Goal: Find specific page/section: Find specific page/section

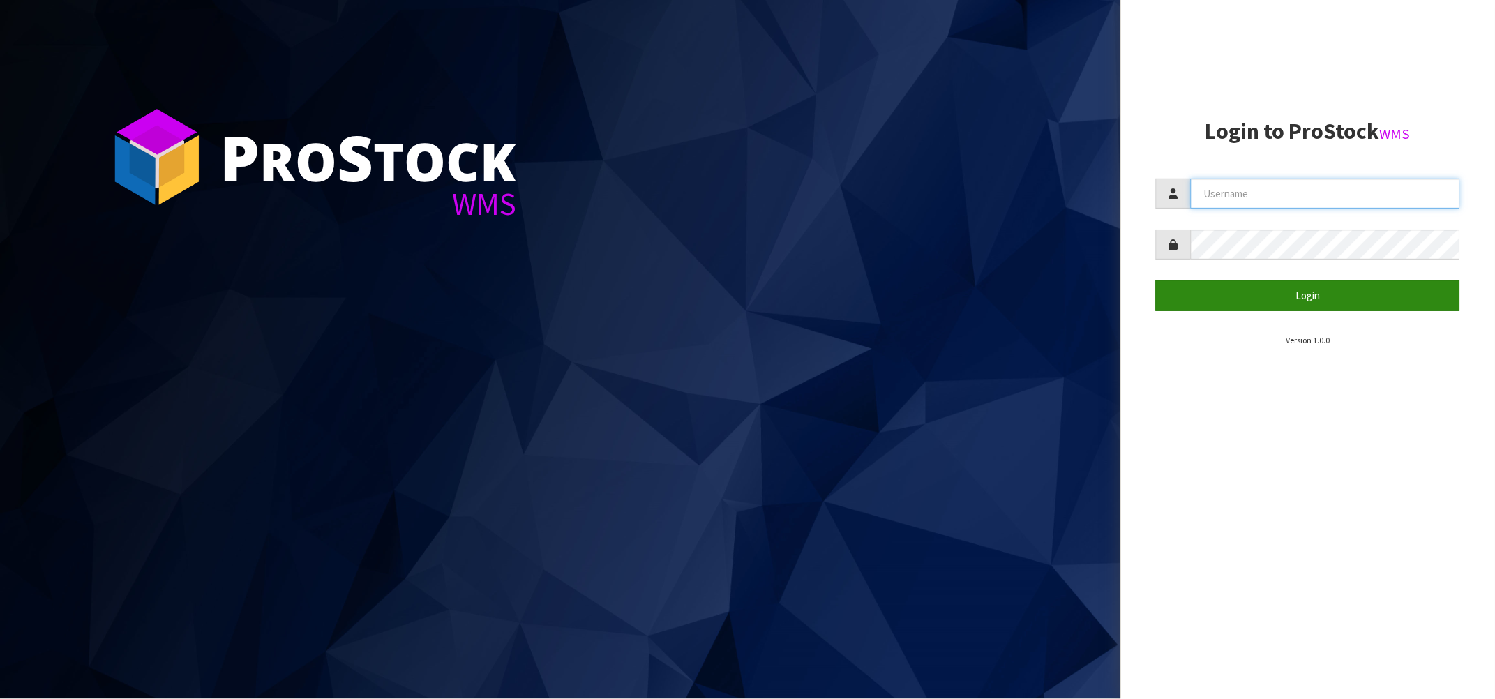
type input "[PERSON_NAME][EMAIL_ADDRESS][DOMAIN_NAME]"
click at [1269, 287] on button "Login" at bounding box center [1308, 295] width 304 height 30
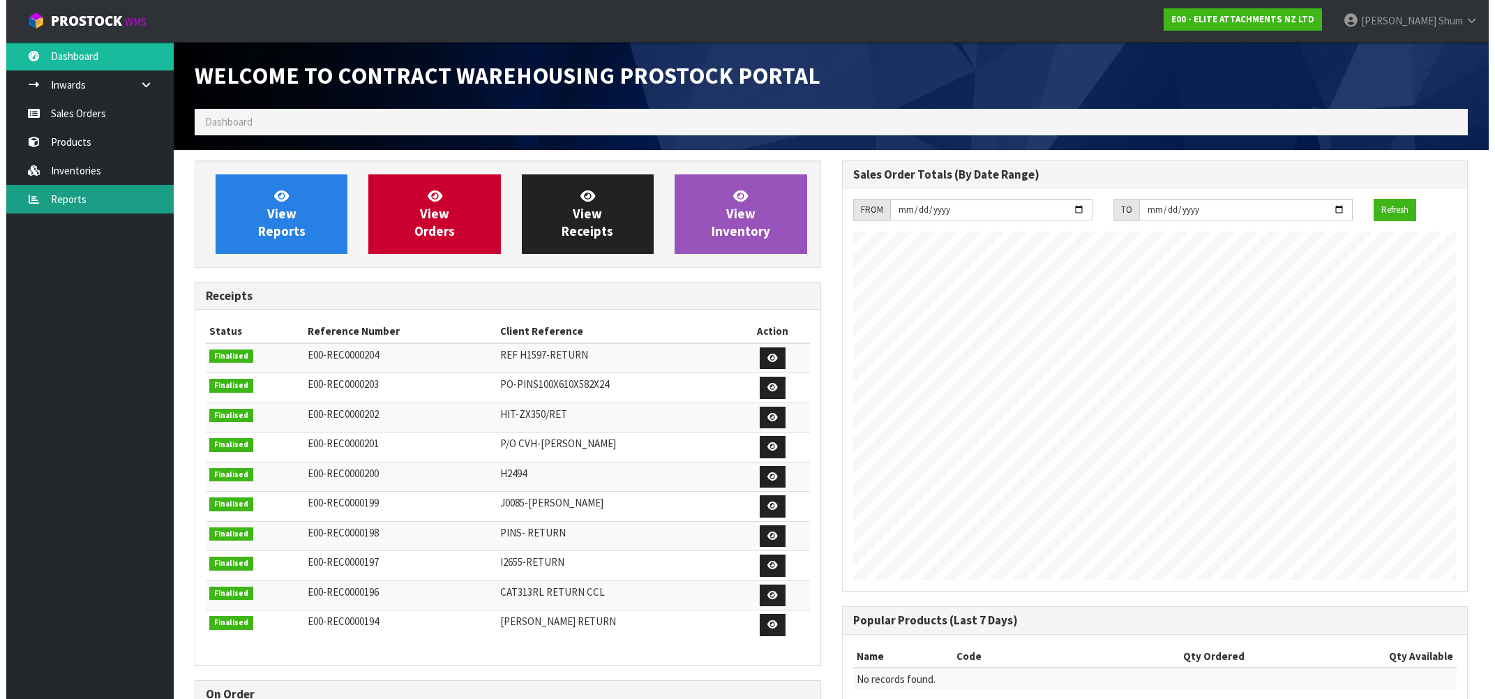
scroll to position [569, 647]
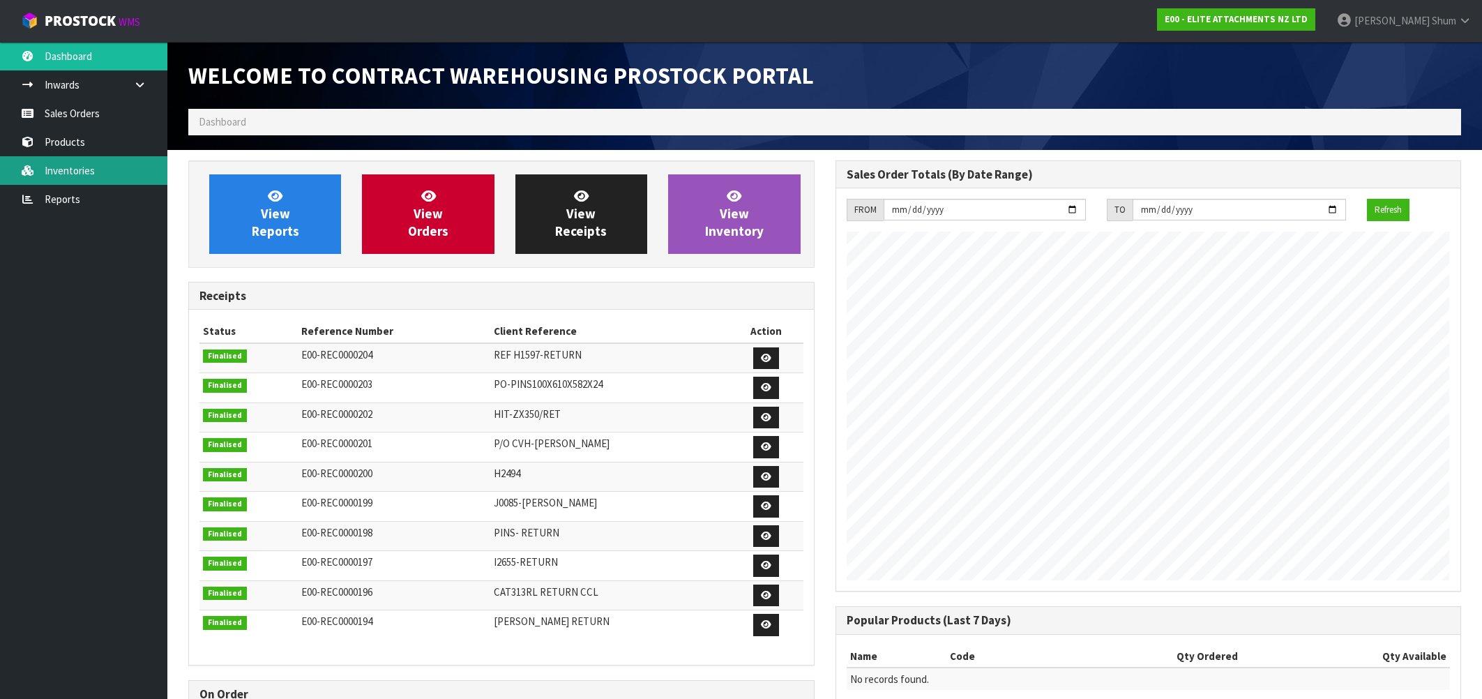
click at [103, 169] on link "Inventories" at bounding box center [83, 170] width 167 height 29
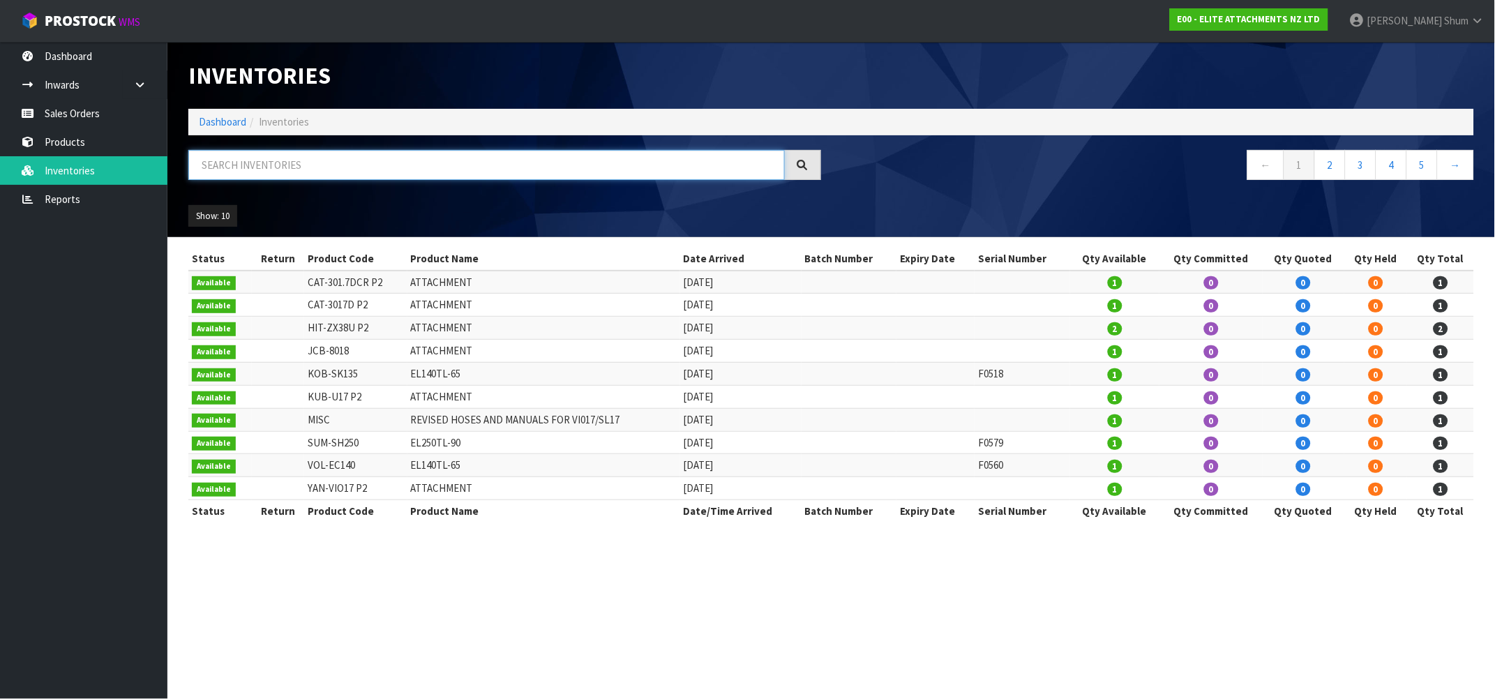
click at [389, 172] on input "text" at bounding box center [486, 165] width 596 height 30
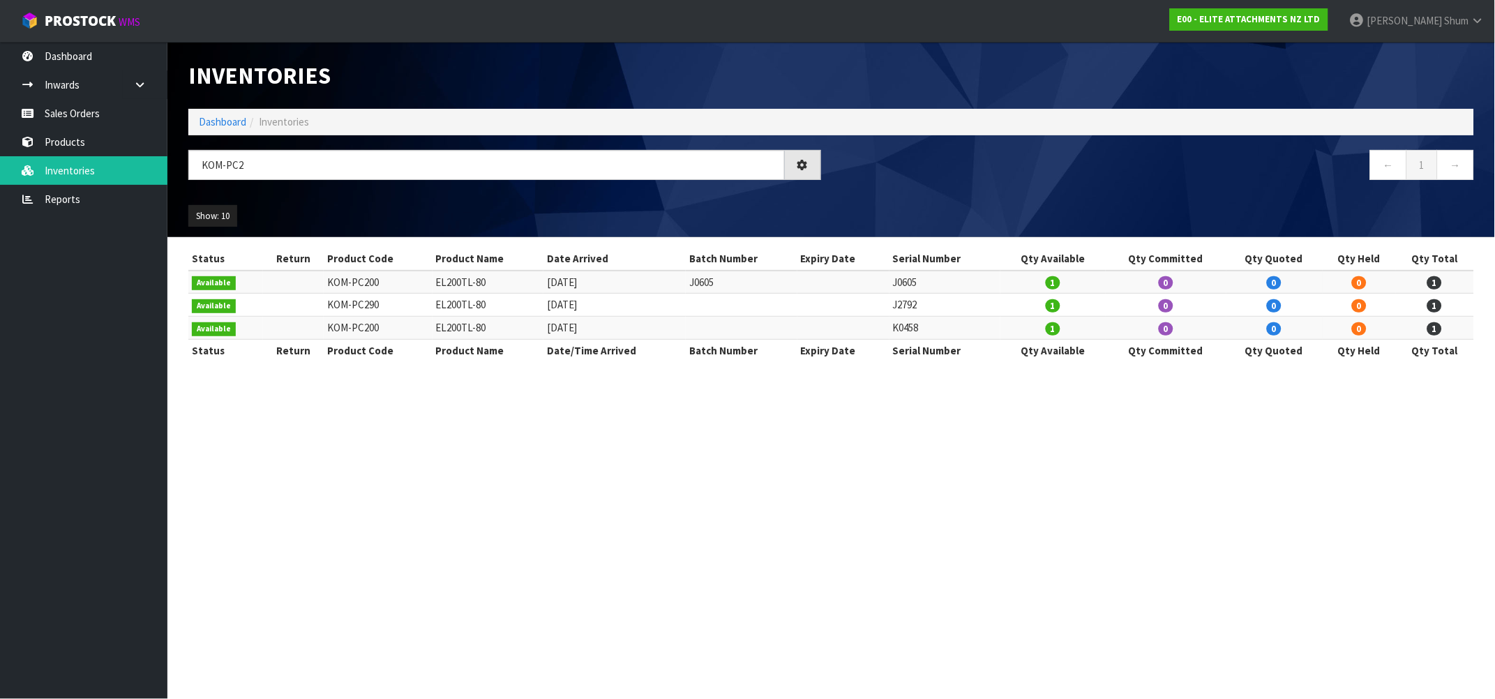
click at [920, 330] on td "K0458" at bounding box center [945, 328] width 112 height 23
drag, startPoint x: 240, startPoint y: 161, endPoint x: 126, endPoint y: 165, distance: 114.5
click at [126, 165] on body "Toggle navigation ProStock WMS E00 - ELITE ATTACHMENTS NZ LTD [PERSON_NAME] Log…" at bounding box center [747, 349] width 1495 height 699
paste input "0663"
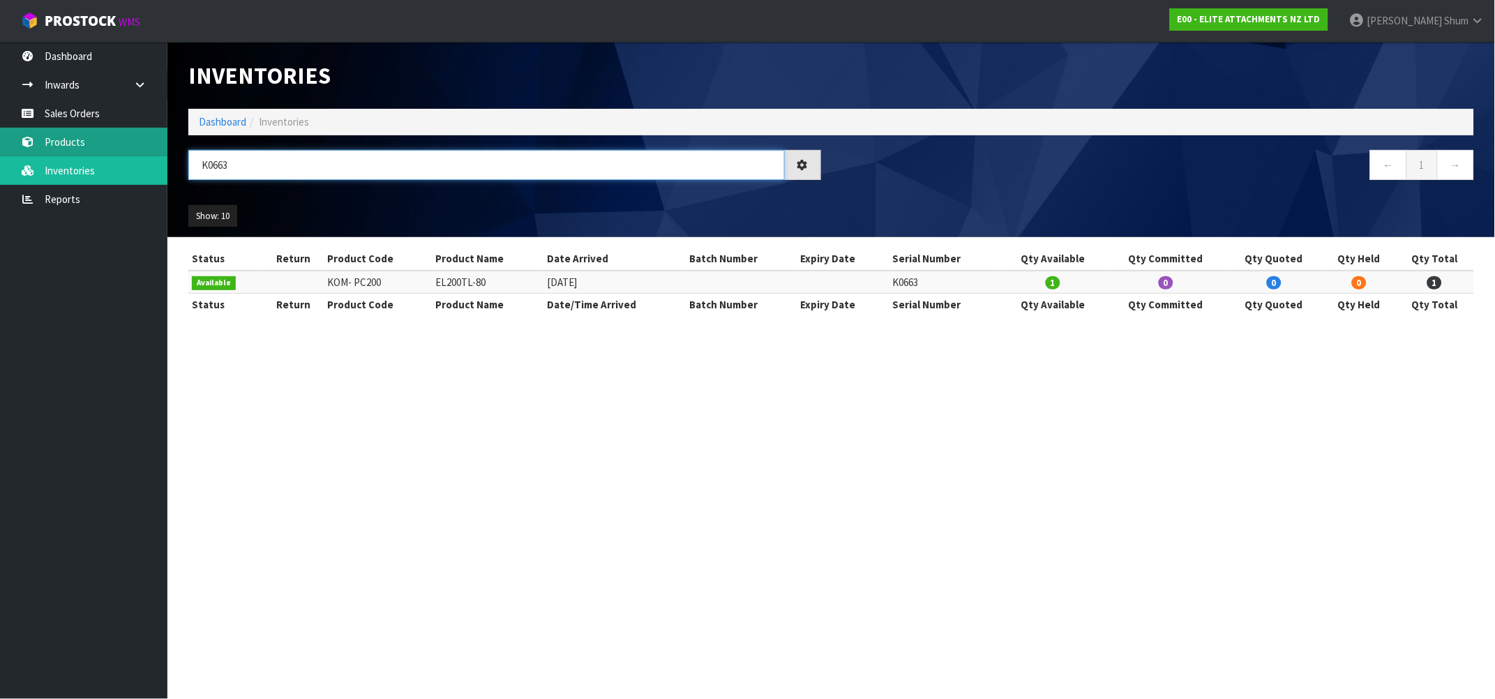
click at [144, 145] on body "Toggle navigation ProStock WMS E00 - ELITE ATTACHMENTS NZ LTD [PERSON_NAME] Log…" at bounding box center [747, 349] width 1495 height 699
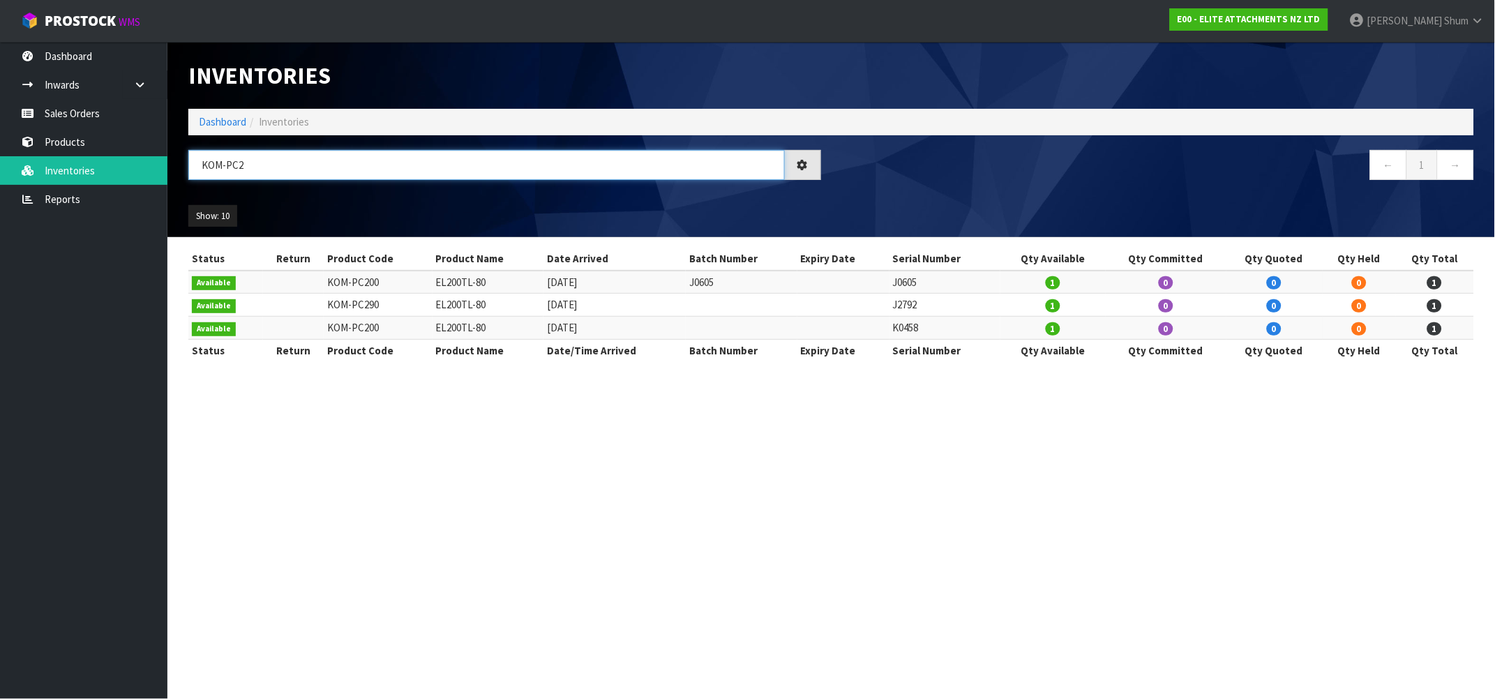
type input "KOM- PC2"
